Goal: Check status: Check status

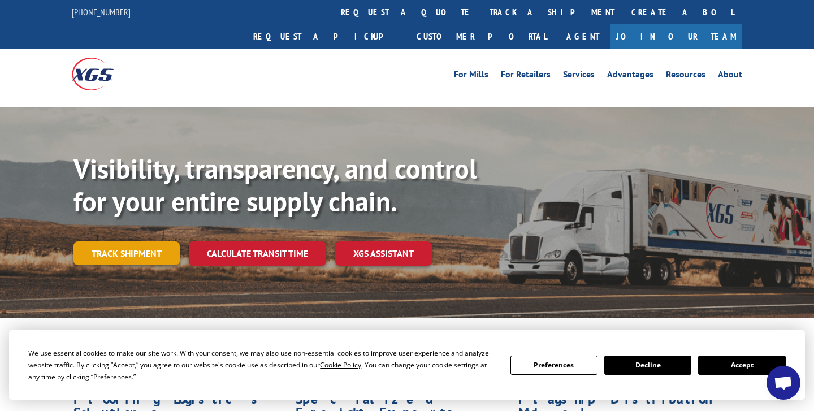
click at [134, 241] on link "Track shipment" at bounding box center [127, 253] width 106 height 24
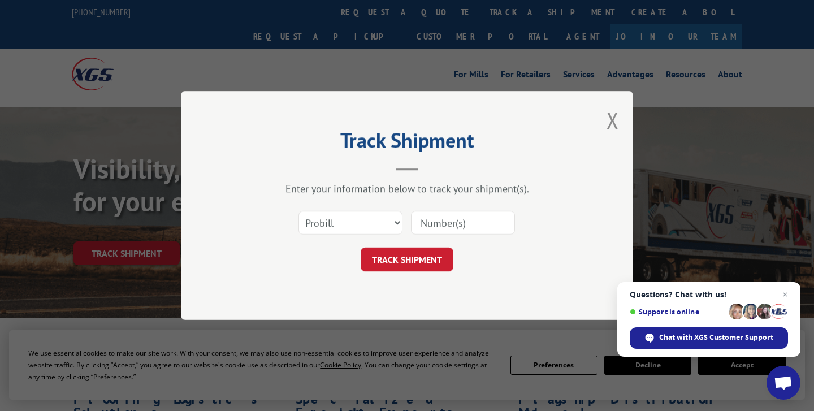
click at [482, 231] on input at bounding box center [463, 223] width 104 height 24
paste input "SO1577066"
type input "SO1577066"
click at [422, 259] on button "TRACK SHIPMENT" at bounding box center [407, 260] width 93 height 24
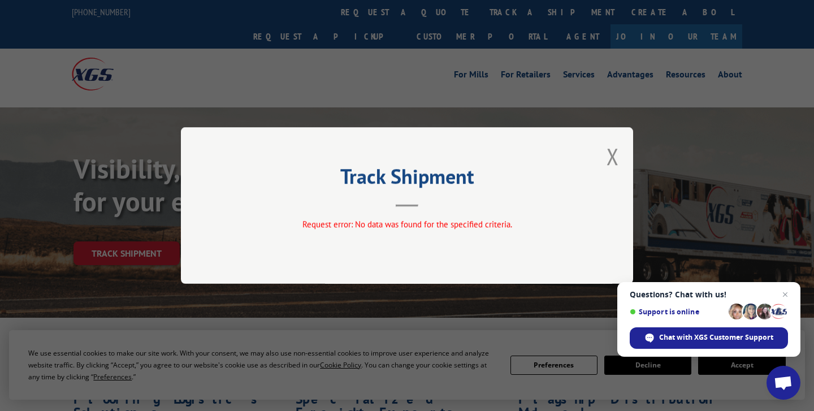
click at [465, 225] on span "Request error: No data was found for the specified criteria." at bounding box center [408, 224] width 210 height 11
click at [618, 150] on button "Close modal" at bounding box center [613, 156] width 12 height 30
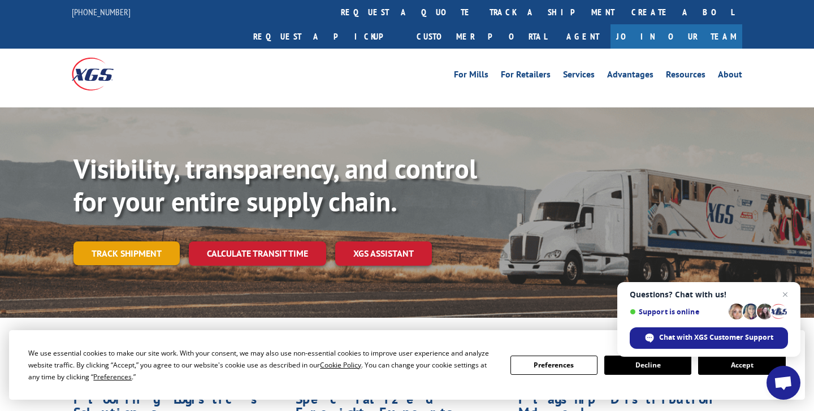
click at [95, 241] on link "Track shipment" at bounding box center [127, 253] width 106 height 24
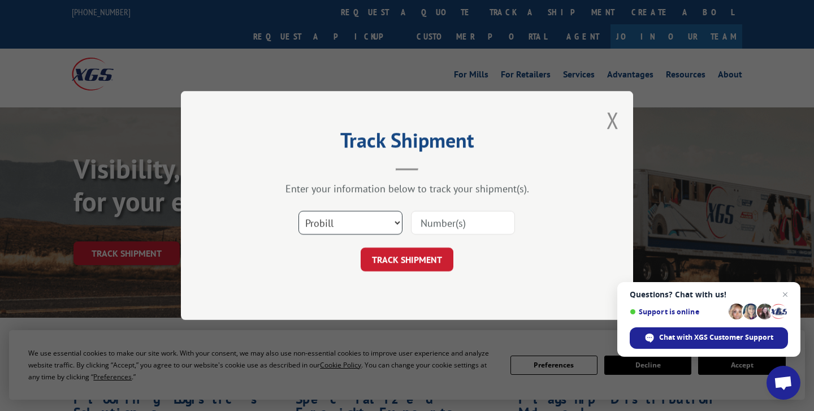
click at [323, 214] on select "Select category... Probill BOL PO" at bounding box center [351, 223] width 104 height 24
select select "po"
click at [299, 211] on select "Select category... Probill BOL PO" at bounding box center [351, 223] width 104 height 24
click at [438, 226] on input at bounding box center [463, 223] width 104 height 24
paste input "SO1577066"
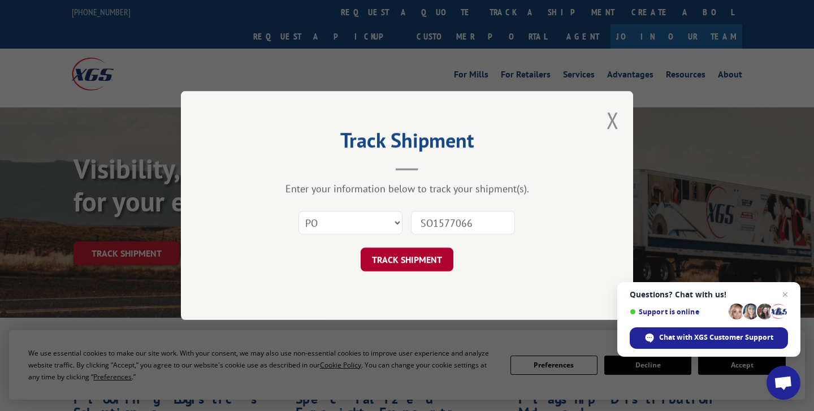
type input "SO1577066"
click at [418, 252] on button "TRACK SHIPMENT" at bounding box center [407, 260] width 93 height 24
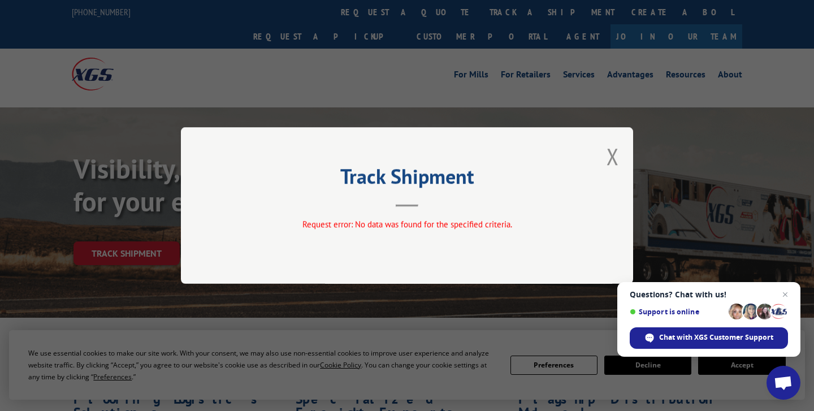
click at [418, 252] on div "Track Shipment Request error: No data was found for the specified criteria." at bounding box center [407, 205] width 452 height 157
click at [623, 151] on div "Track Shipment Request error: No data was found for the specified criteria." at bounding box center [407, 205] width 452 height 157
click at [607, 157] on button "Close modal" at bounding box center [613, 156] width 12 height 30
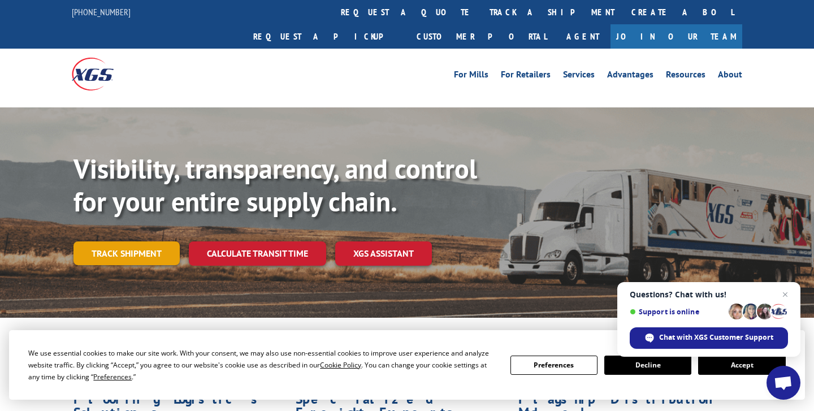
click at [123, 241] on link "Track shipment" at bounding box center [127, 253] width 106 height 24
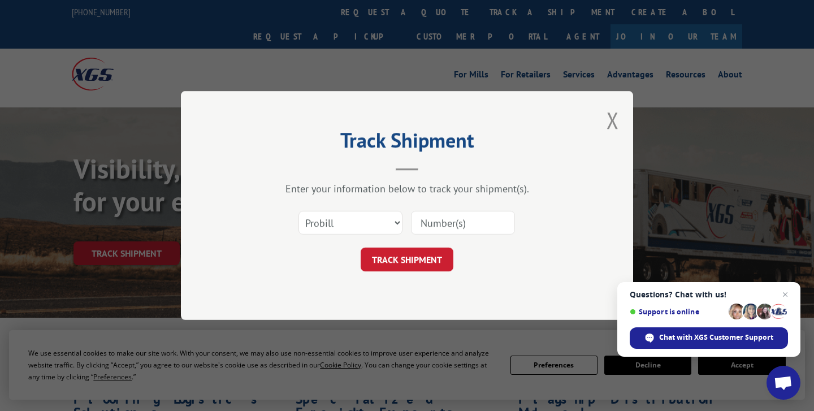
click at [461, 222] on input at bounding box center [463, 223] width 104 height 24
click at [375, 229] on select "Select category... Probill BOL PO" at bounding box center [351, 223] width 104 height 24
select select "po"
click at [299, 211] on select "Select category... Probill BOL PO" at bounding box center [351, 223] width 104 height 24
click at [433, 221] on input at bounding box center [463, 223] width 104 height 24
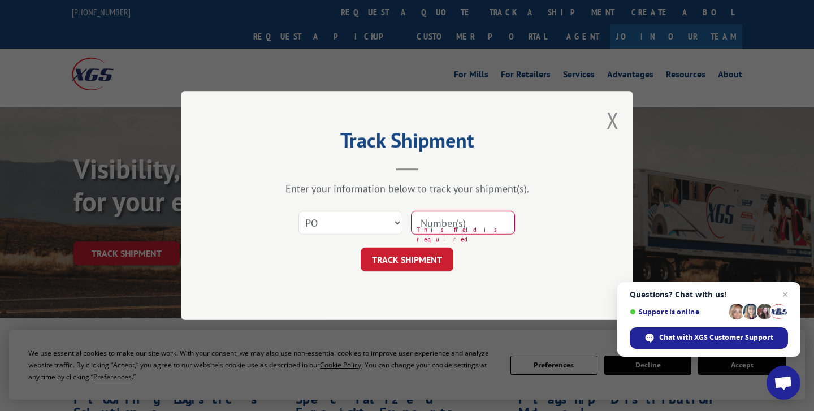
paste input "IRD-2161344"
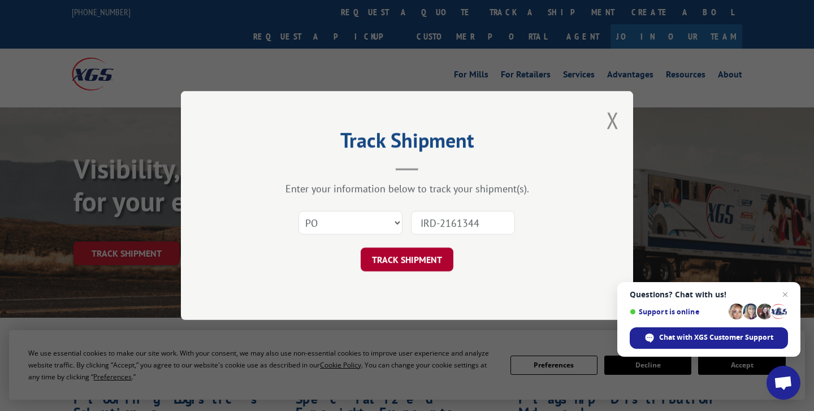
type input "IRD-2161344"
click at [409, 260] on button "TRACK SHIPMENT" at bounding box center [407, 260] width 93 height 24
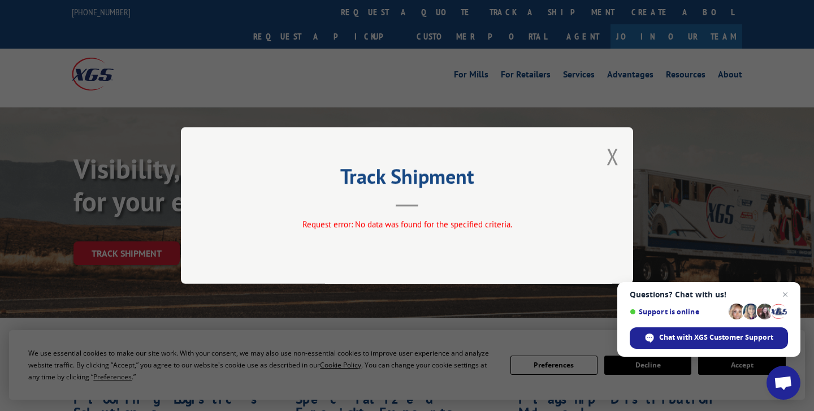
click at [409, 260] on div "Track Shipment Request error: No data was found for the specified criteria." at bounding box center [407, 205] width 452 height 157
click at [616, 153] on button "Close modal" at bounding box center [613, 156] width 12 height 30
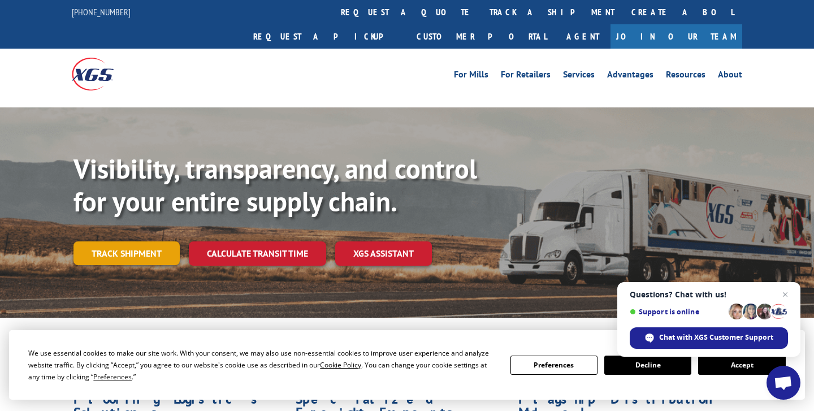
click at [99, 241] on link "Track shipment" at bounding box center [127, 253] width 106 height 24
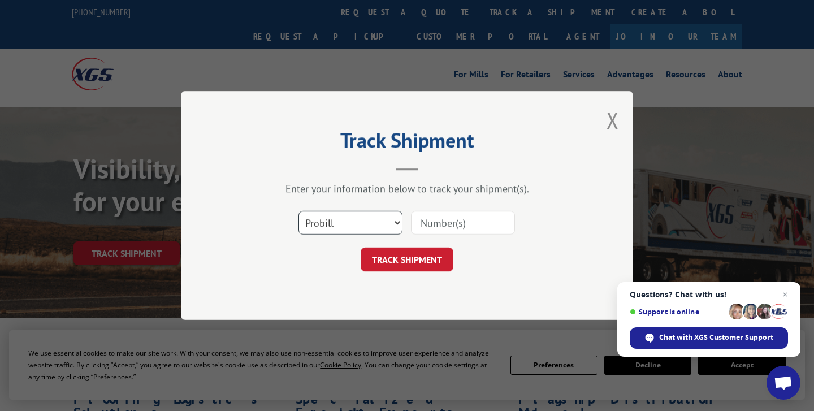
click at [357, 232] on select "Select category... Probill BOL PO" at bounding box center [351, 223] width 104 height 24
select select "po"
click at [299, 211] on select "Select category... Probill BOL PO" at bounding box center [351, 223] width 104 height 24
click at [428, 229] on input at bounding box center [463, 223] width 104 height 24
paste input "IRD-2161344"
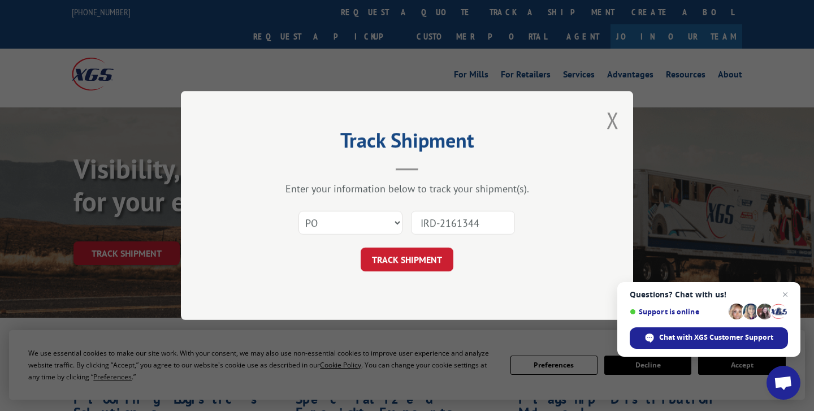
drag, startPoint x: 443, startPoint y: 222, endPoint x: 301, endPoint y: 212, distance: 142.3
click at [301, 212] on div "Select category... Probill BOL PO IRD-2161344" at bounding box center [407, 222] width 339 height 37
type input "2161344"
click button "TRACK SHIPMENT" at bounding box center [407, 260] width 93 height 24
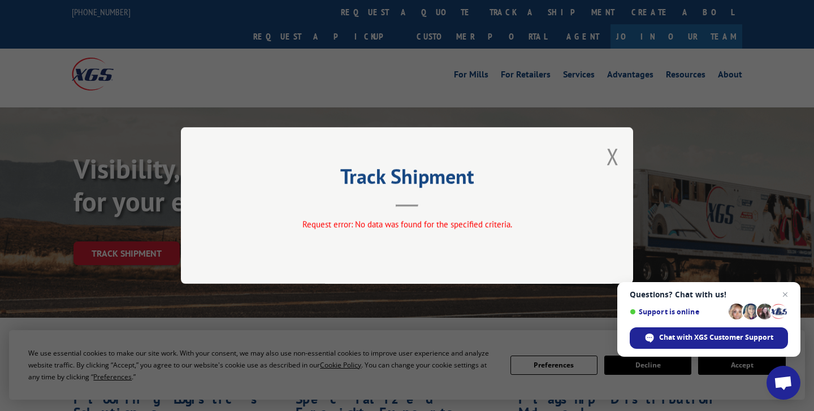
click at [528, 229] on div "Request error: No data was found for the specified criteria." at bounding box center [407, 224] width 339 height 13
click at [608, 162] on button "Close modal" at bounding box center [613, 156] width 12 height 30
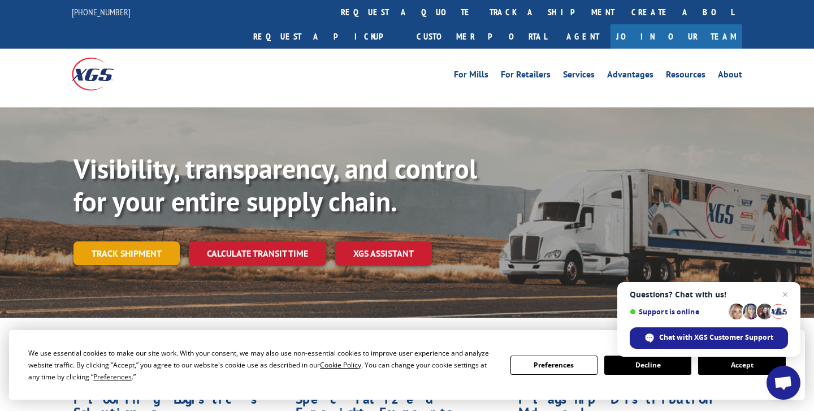
click at [132, 241] on link "Track shipment" at bounding box center [127, 253] width 106 height 24
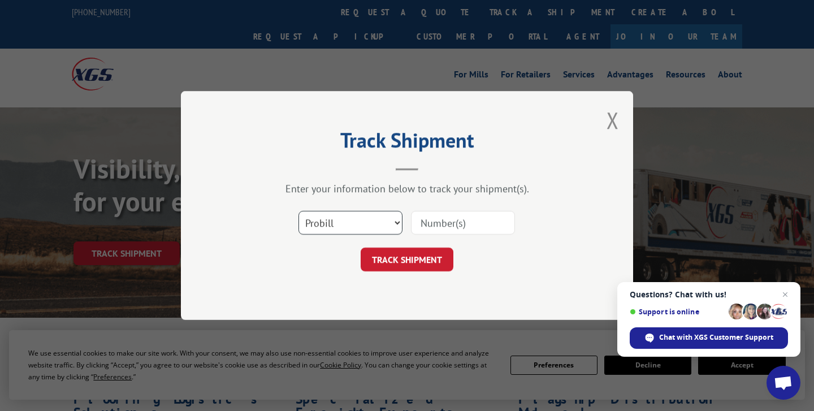
click at [329, 228] on select "Select category... Probill BOL PO" at bounding box center [351, 223] width 104 height 24
select select "bol"
click at [299, 211] on select "Select category... Probill BOL PO" at bounding box center [351, 223] width 104 height 24
click at [469, 223] on input at bounding box center [463, 223] width 104 height 24
paste input "IRD-2161344"
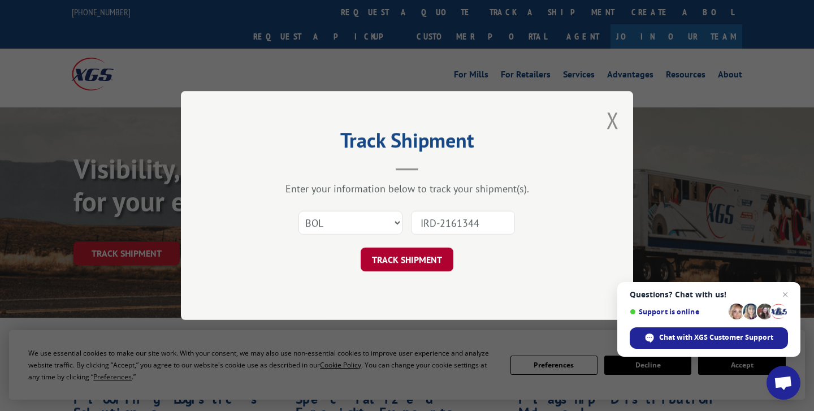
type input "IRD-2161344"
click at [396, 265] on button "TRACK SHIPMENT" at bounding box center [407, 260] width 93 height 24
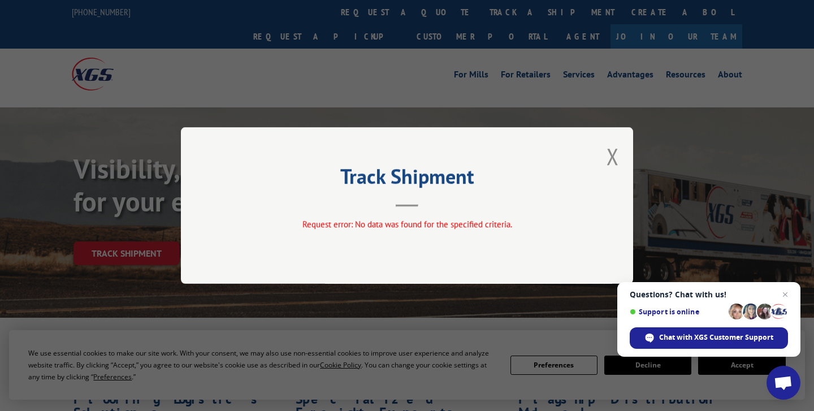
click at [518, 234] on div "Request error: No data was found for the specified criteria." at bounding box center [407, 226] width 339 height 17
click at [615, 157] on button "Close modal" at bounding box center [613, 156] width 12 height 30
